Goal: Task Accomplishment & Management: Use online tool/utility

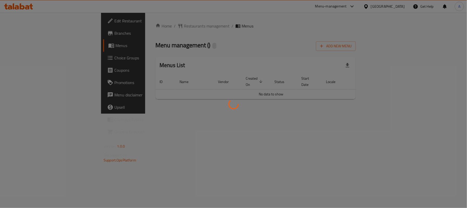
click at [223, 70] on div at bounding box center [233, 104] width 467 height 208
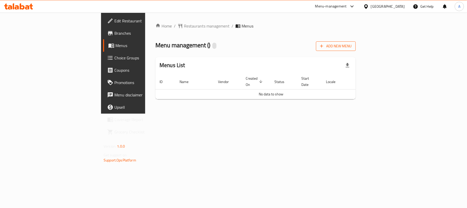
click at [352, 49] on span "Add New Menu" at bounding box center [336, 46] width 32 height 6
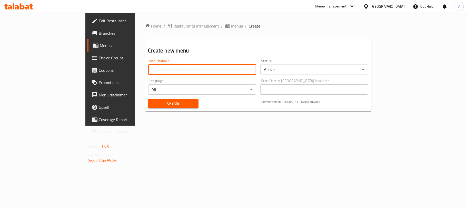
drag, startPoint x: 213, startPoint y: 67, endPoint x: 201, endPoint y: 72, distance: 12.6
click at [213, 67] on input "text" at bounding box center [202, 69] width 108 height 10
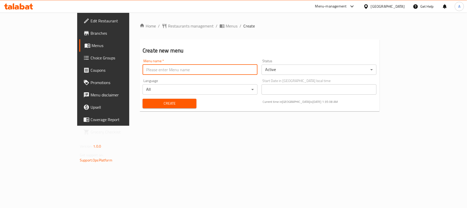
type input "Neww"
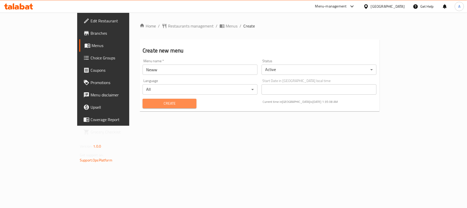
click at [147, 102] on span "Create" at bounding box center [170, 103] width 46 height 6
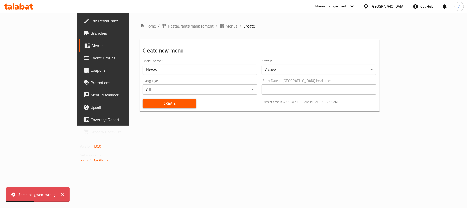
click at [147, 102] on span "Create" at bounding box center [170, 103] width 46 height 6
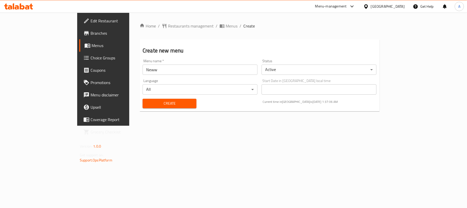
click at [147, 101] on span "Create" at bounding box center [170, 103] width 46 height 6
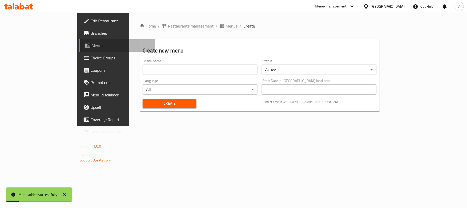
click at [79, 41] on link "Menus" at bounding box center [117, 45] width 76 height 12
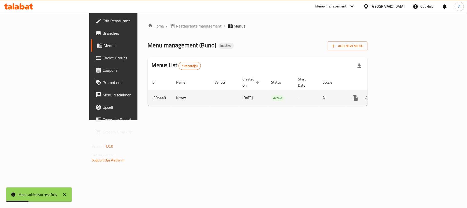
click at [396, 95] on icon "enhanced table" at bounding box center [392, 98] width 6 height 6
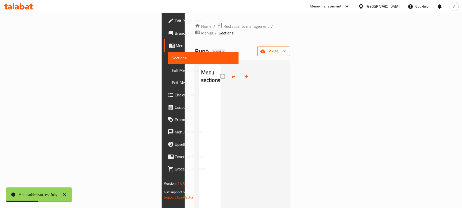
click at [286, 48] on span "import" at bounding box center [273, 51] width 25 height 6
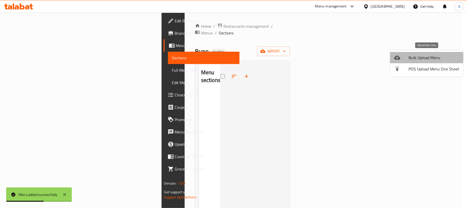
click at [409, 56] on span "Bulk Upload Menu" at bounding box center [434, 57] width 51 height 6
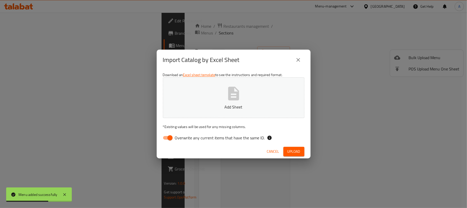
click at [240, 135] on span "Overwrite any current items that have the same ID." at bounding box center [220, 137] width 90 height 6
click at [185, 135] on input "Overwrite any current items that have the same ID." at bounding box center [169, 138] width 29 height 10
checkbox input "false"
click at [240, 108] on p "Add Sheet" at bounding box center [234, 107] width 126 height 6
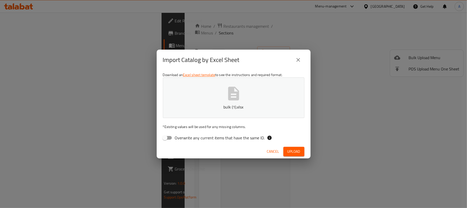
click at [295, 154] on span "Upload" at bounding box center [294, 151] width 13 height 6
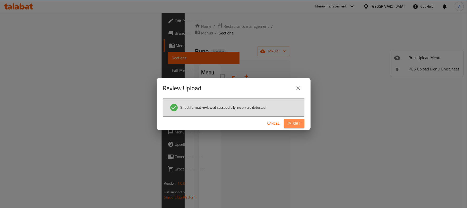
click at [301, 124] on button "Import" at bounding box center [294, 123] width 21 height 9
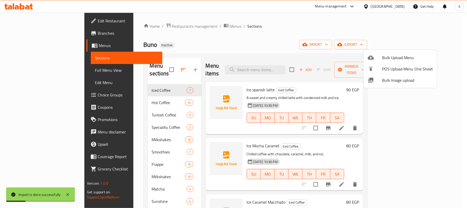
click at [242, 120] on div at bounding box center [233, 104] width 467 height 208
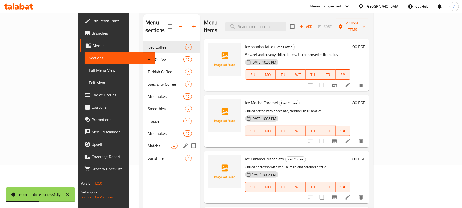
scroll to position [68, 0]
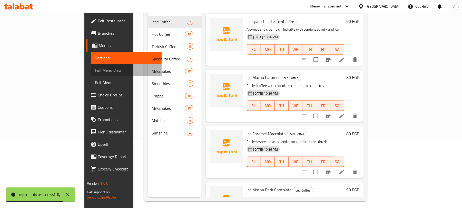
click at [95, 70] on span "Full Menu View" at bounding box center [126, 70] width 63 height 6
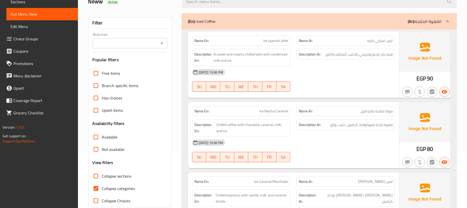
scroll to position [56, 0]
click at [132, 186] on span "Collapse categories" at bounding box center [118, 188] width 33 height 6
click at [102, 186] on input "Collapse categories" at bounding box center [96, 188] width 12 height 12
checkbox input "false"
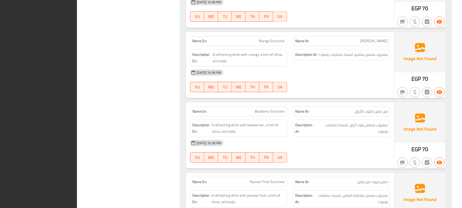
scroll to position [5056, 0]
